Goal: Transaction & Acquisition: Subscribe to service/newsletter

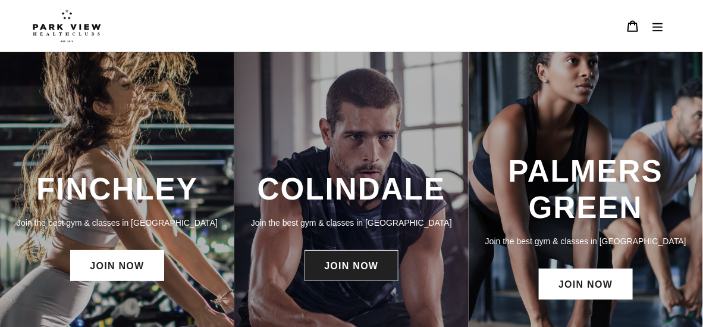
click at [359, 271] on link "JOIN NOW" at bounding box center [351, 265] width 93 height 31
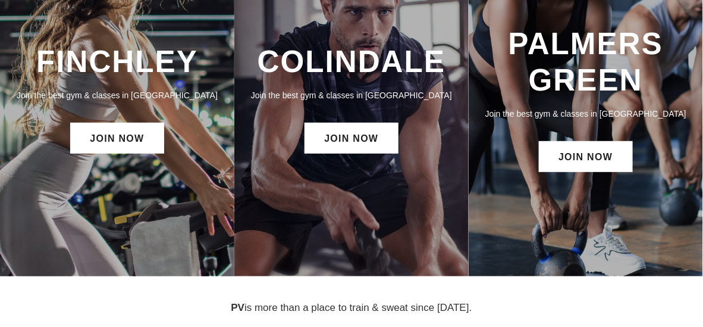
scroll to position [60, 0]
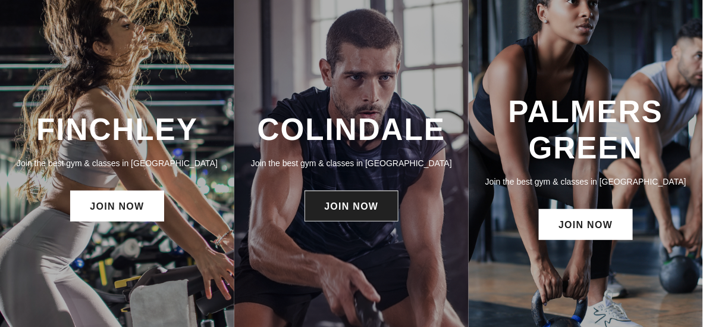
click at [356, 217] on link "JOIN NOW" at bounding box center [351, 205] width 93 height 31
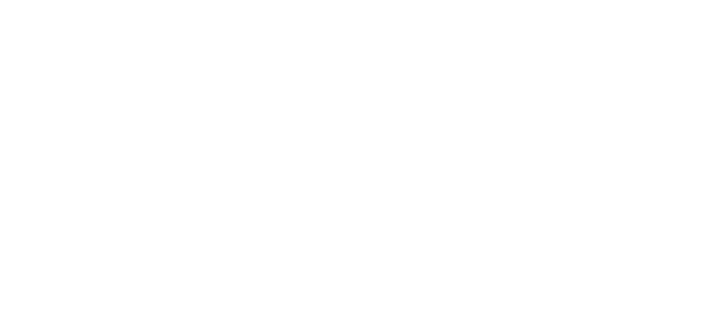
scroll to position [386, 0]
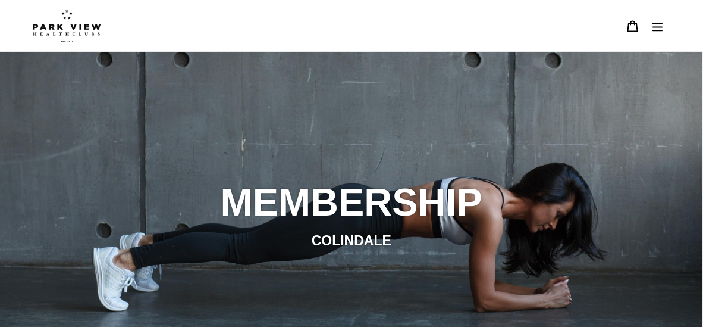
click at [88, 35] on img at bounding box center [67, 25] width 68 height 33
